Goal: Task Accomplishment & Management: Use online tool/utility

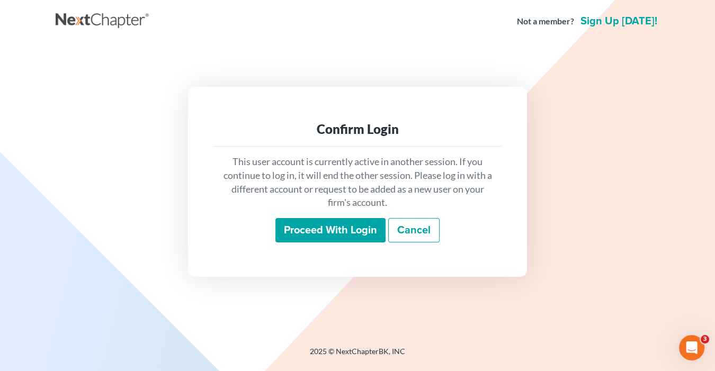
click at [336, 227] on input "Proceed with login" at bounding box center [331, 230] width 110 height 24
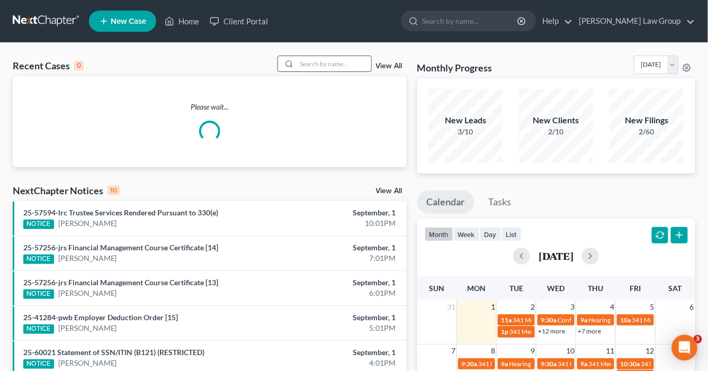
click at [308, 65] on input "search" at bounding box center [334, 63] width 74 height 15
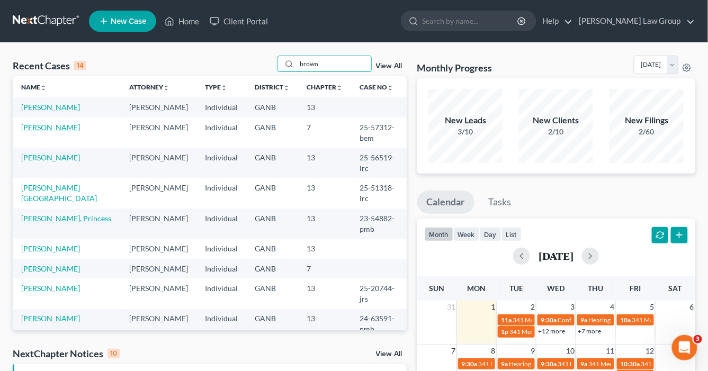
type input "brown"
click at [63, 127] on link "[PERSON_NAME]" at bounding box center [50, 127] width 59 height 9
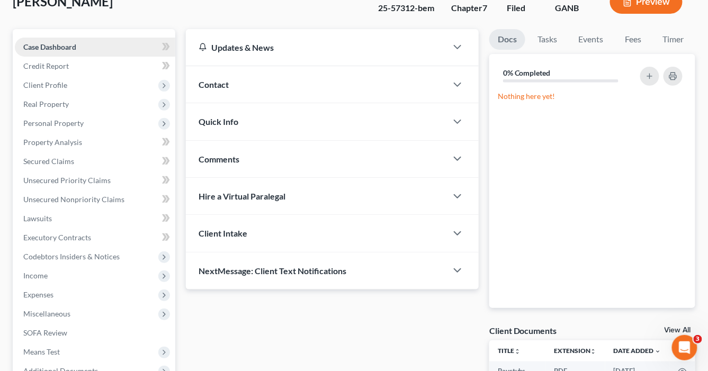
scroll to position [42, 0]
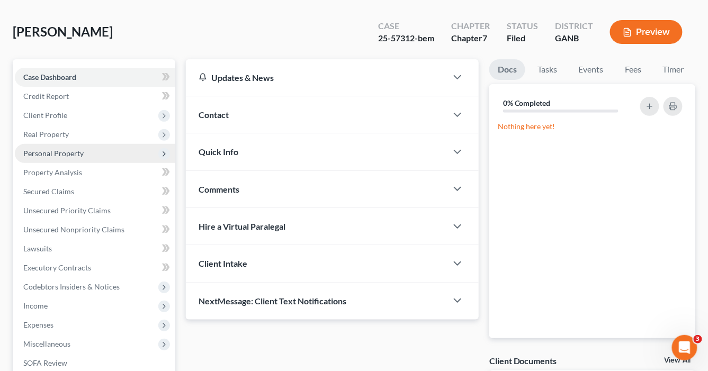
click at [38, 155] on span "Personal Property" at bounding box center [53, 153] width 60 height 9
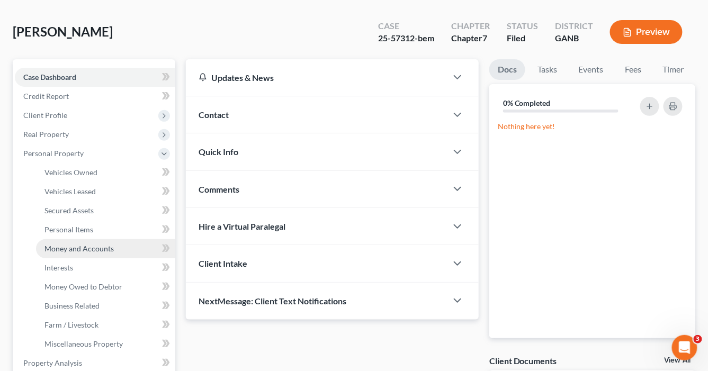
click at [85, 248] on span "Money and Accounts" at bounding box center [79, 248] width 69 height 9
